Goal: Connect with others: Connect with other users

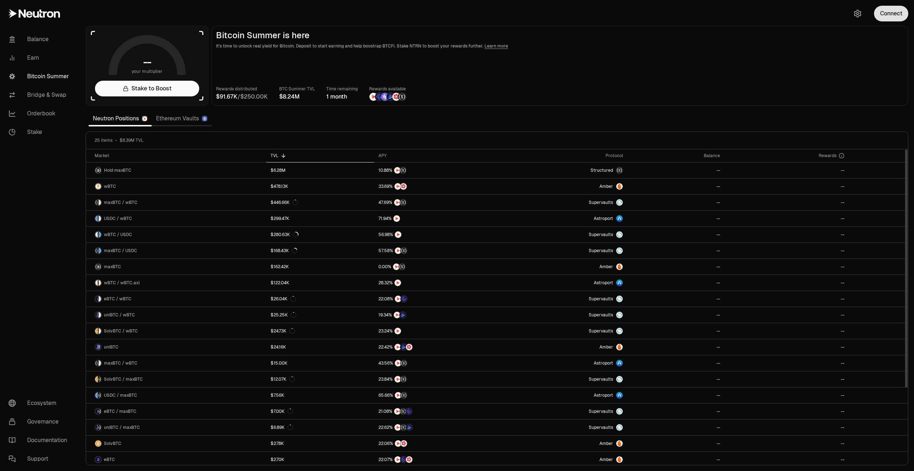
click at [895, 6] on button "Connect" at bounding box center [891, 14] width 34 height 16
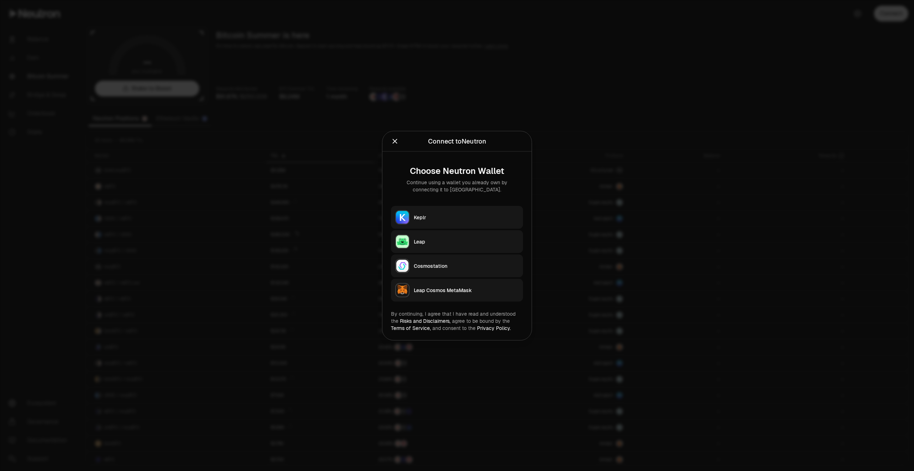
click at [448, 209] on button "Keplr" at bounding box center [457, 217] width 132 height 23
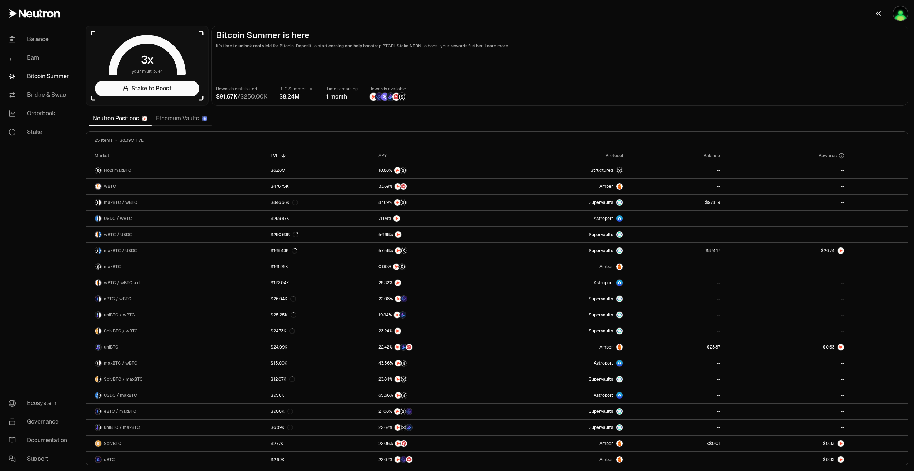
click at [899, 15] on img "button" at bounding box center [900, 13] width 14 height 14
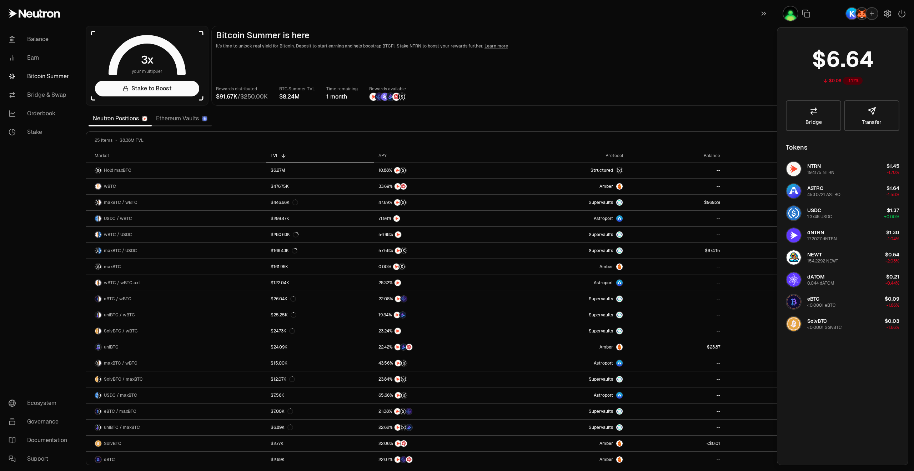
click at [871, 18] on div "button" at bounding box center [871, 13] width 11 height 11
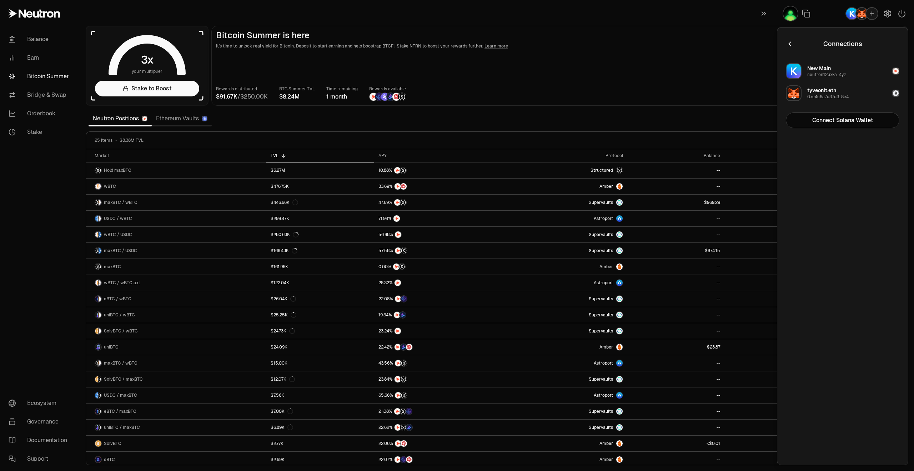
click at [791, 45] on icon "button" at bounding box center [790, 44] width 8 height 8
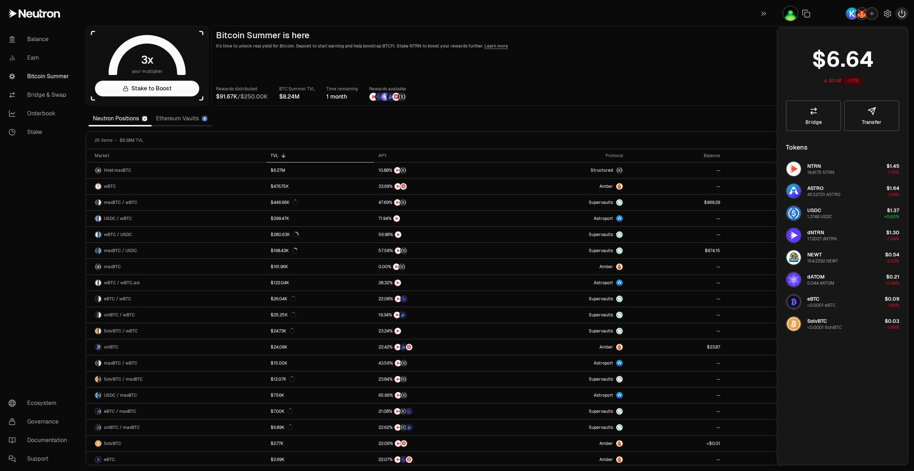
click at [901, 13] on icon "button" at bounding box center [901, 13] width 6 height 7
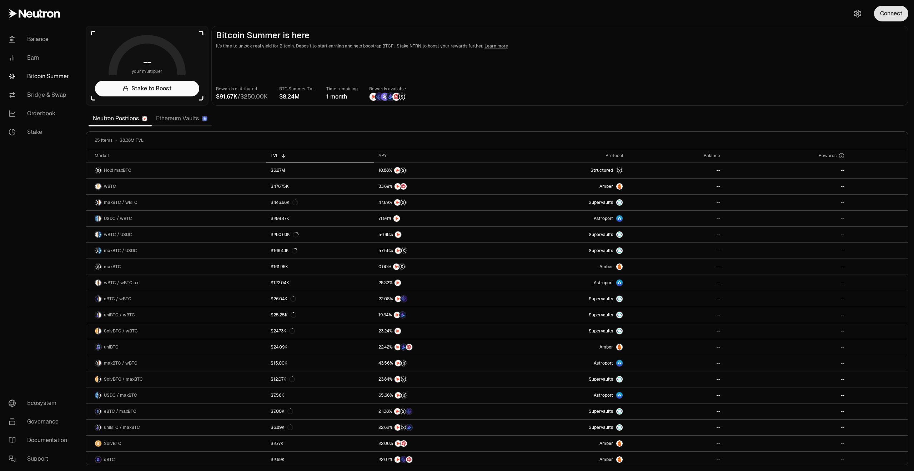
click at [892, 14] on button "Connect" at bounding box center [891, 14] width 34 height 16
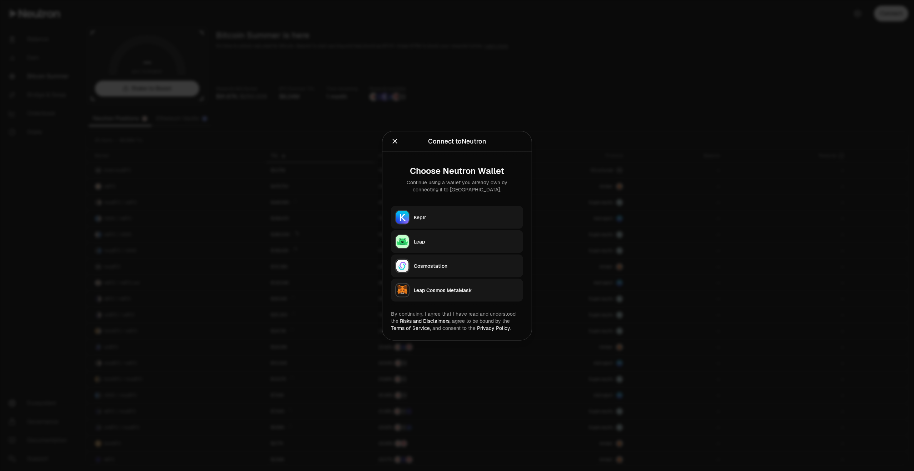
click at [438, 220] on div "Keplr" at bounding box center [466, 216] width 105 height 7
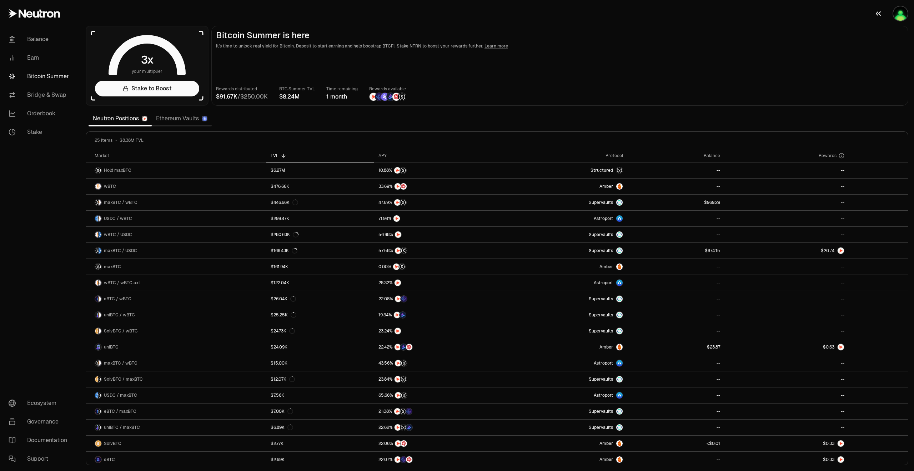
click at [901, 12] on img "button" at bounding box center [900, 13] width 14 height 14
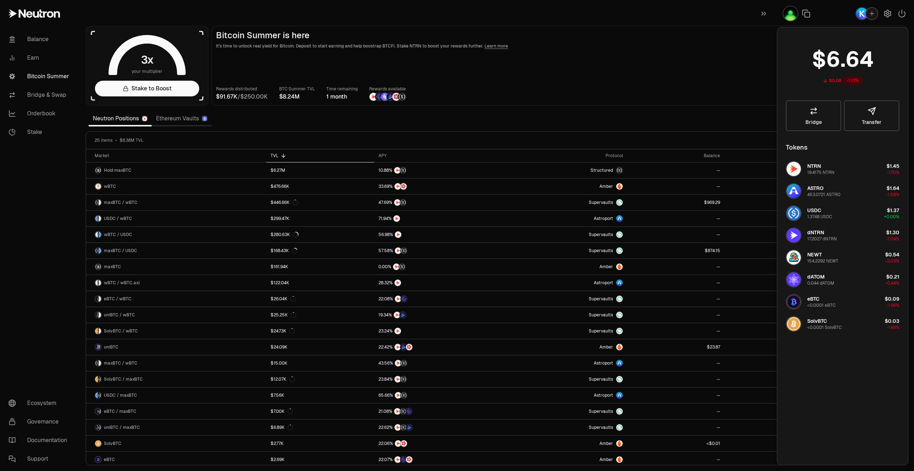
click at [873, 11] on icon "button" at bounding box center [871, 13] width 6 height 6
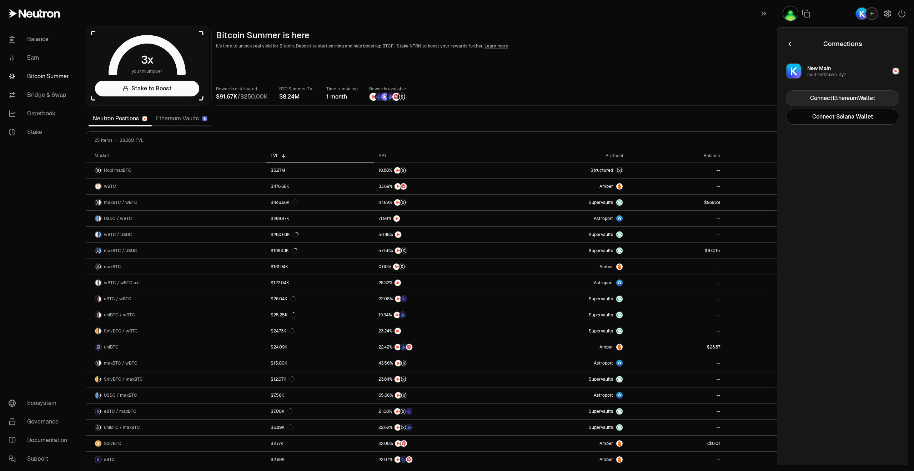
click at [818, 92] on button "Connect Ethereum Wallet" at bounding box center [843, 98] width 114 height 16
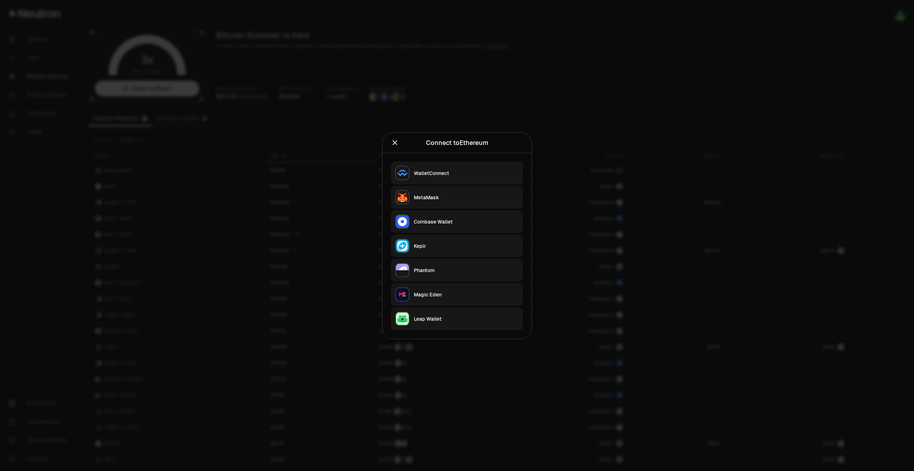
click at [434, 200] on div "MetaMask" at bounding box center [466, 196] width 105 height 7
